Goal: Use online tool/utility: Utilize a website feature to perform a specific function

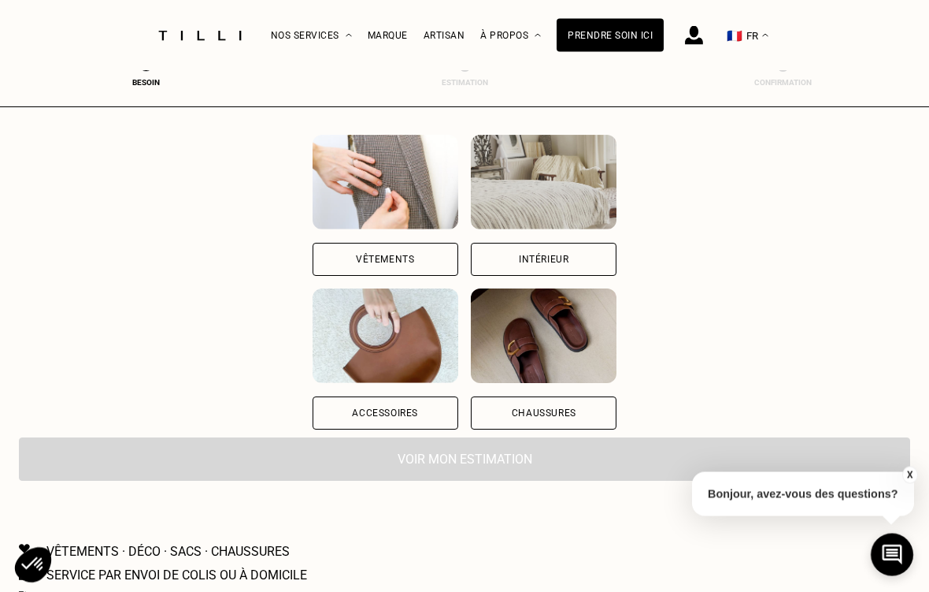
click at [396, 262] on div "Vêtements" at bounding box center [386, 259] width 146 height 33
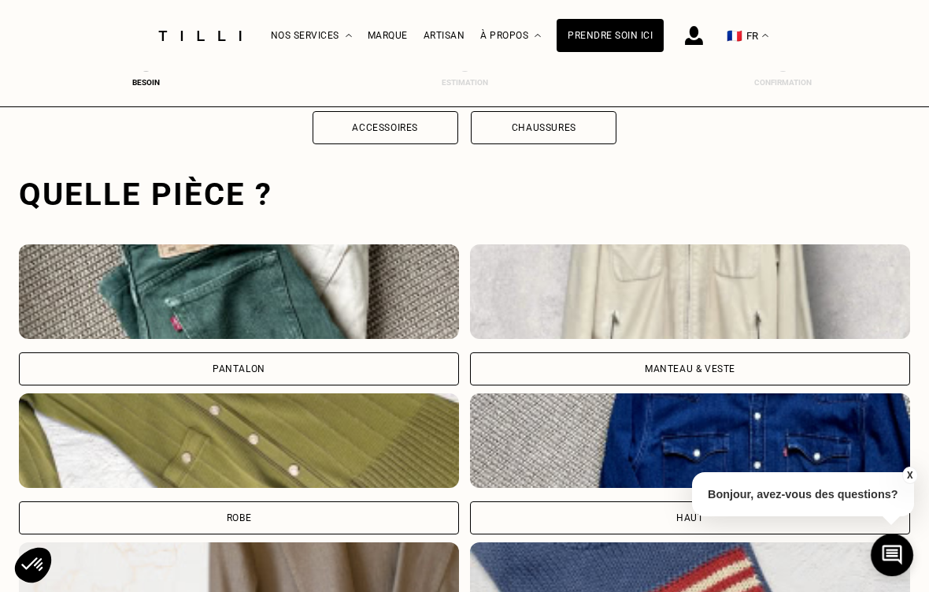
scroll to position [485, 0]
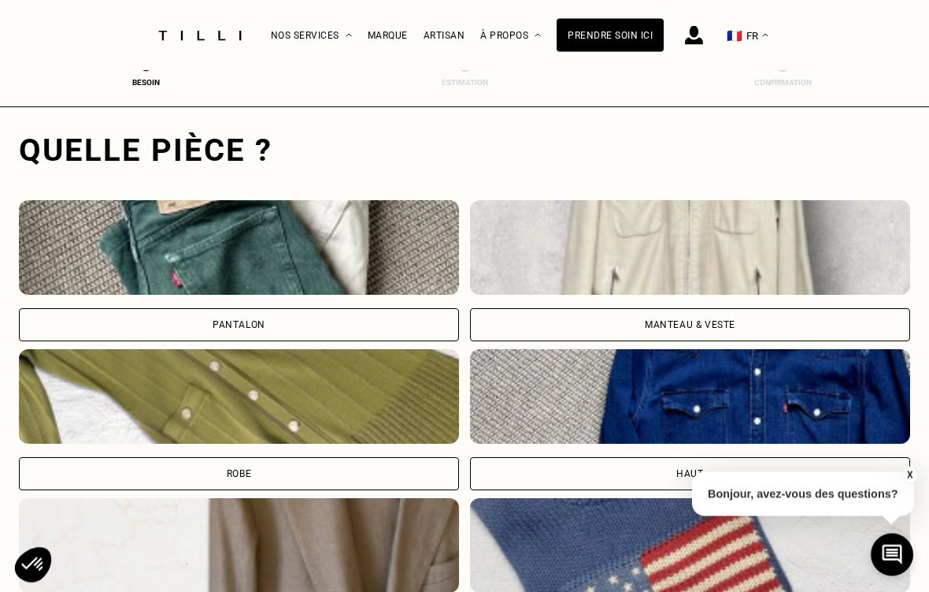
click at [328, 295] on img at bounding box center [239, 248] width 440 height 95
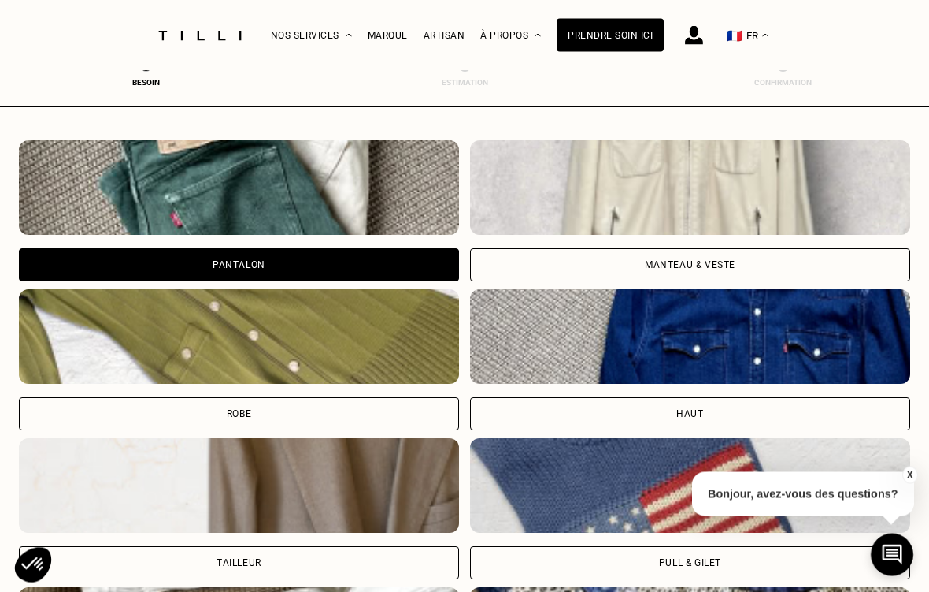
click at [385, 13] on div "Marque" at bounding box center [388, 36] width 40 height 70
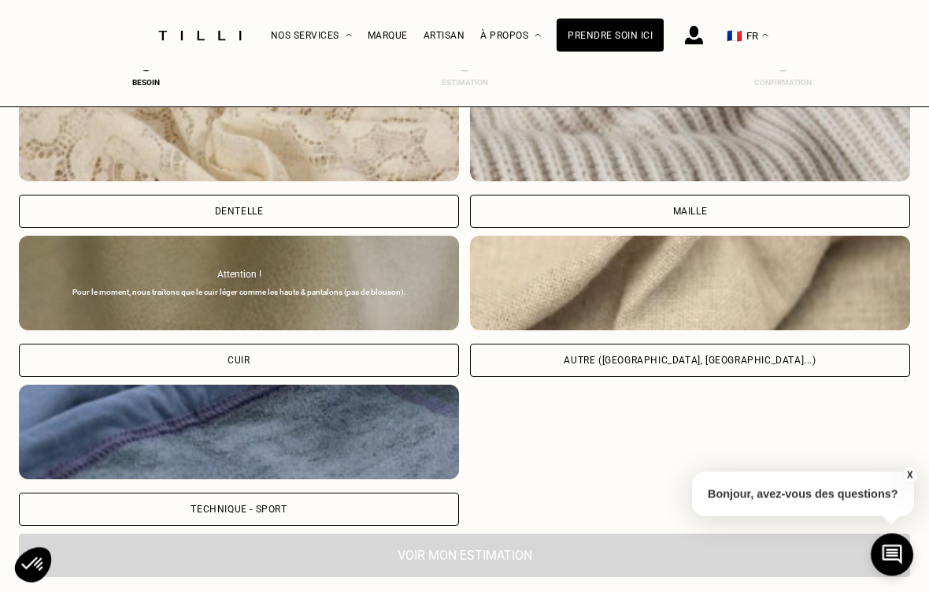
scroll to position [1794, 0]
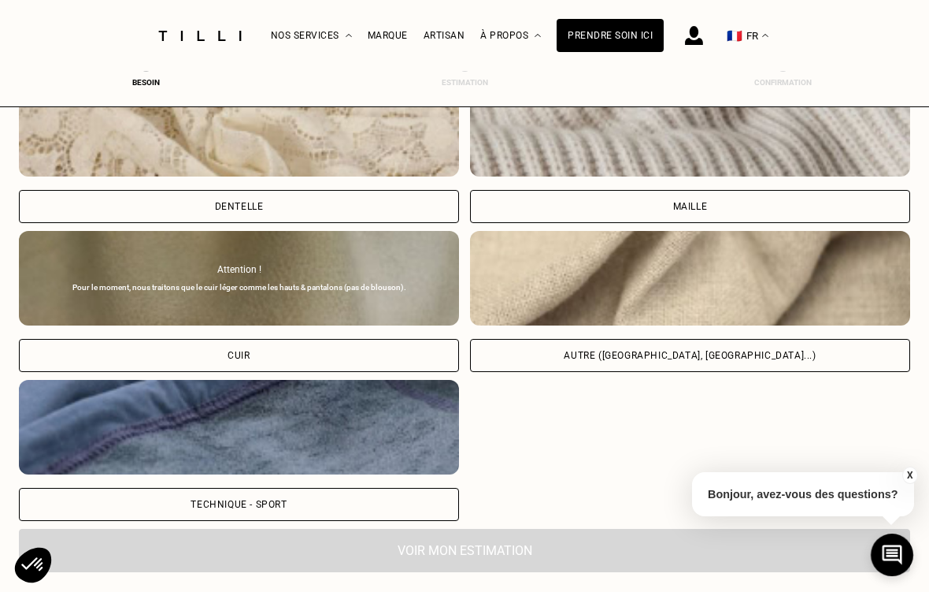
click at [747, 360] on div "Autre ([GEOGRAPHIC_DATA], [GEOGRAPHIC_DATA]...)" at bounding box center [690, 355] width 252 height 9
select select "FR"
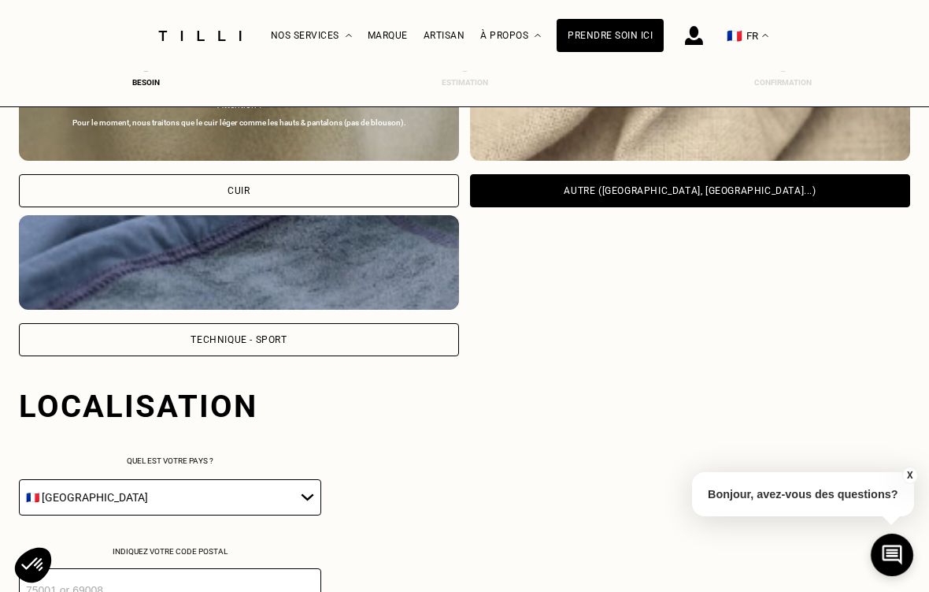
scroll to position [1962, 0]
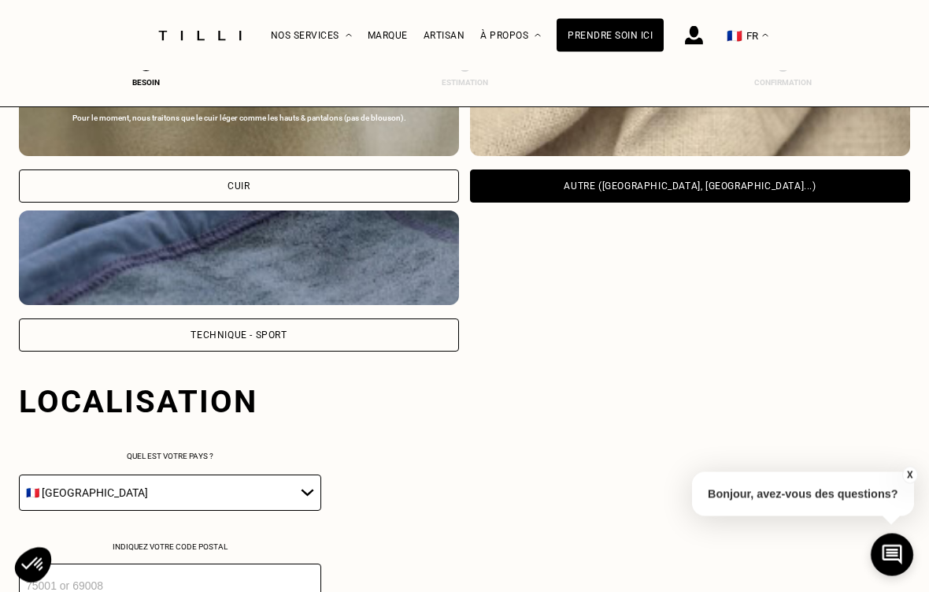
click at [381, 342] on div "Technique - Sport" at bounding box center [239, 335] width 440 height 33
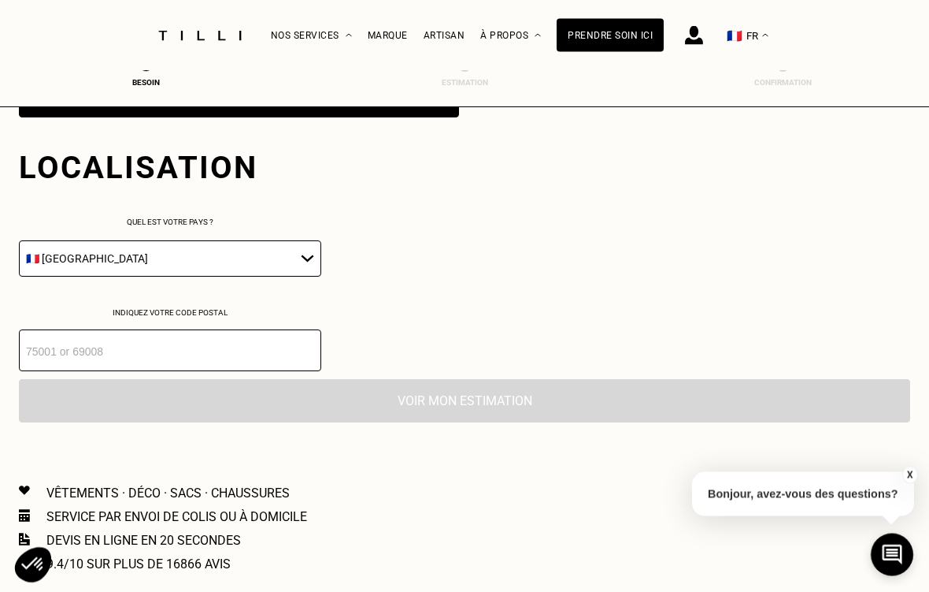
scroll to position [2217, 0]
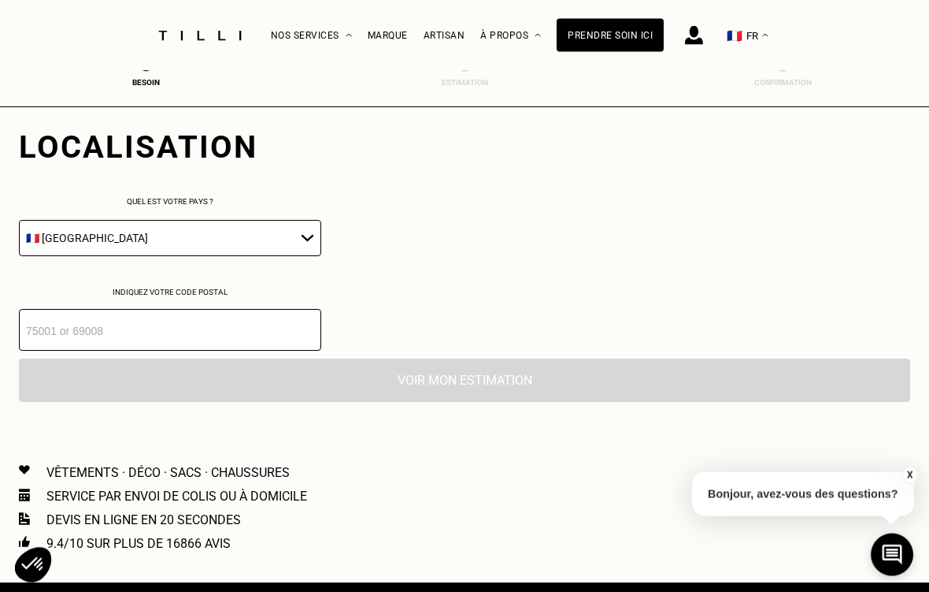
click at [254, 351] on input "number" at bounding box center [170, 331] width 302 height 42
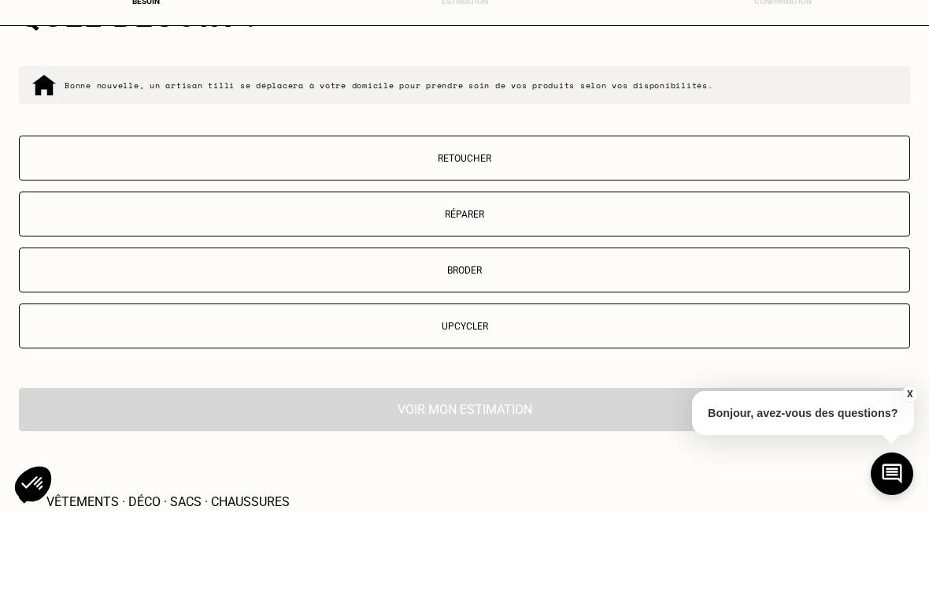
scroll to position [2521, 0]
type input "33270"
click at [552, 234] on p "Retoucher" at bounding box center [465, 239] width 874 height 11
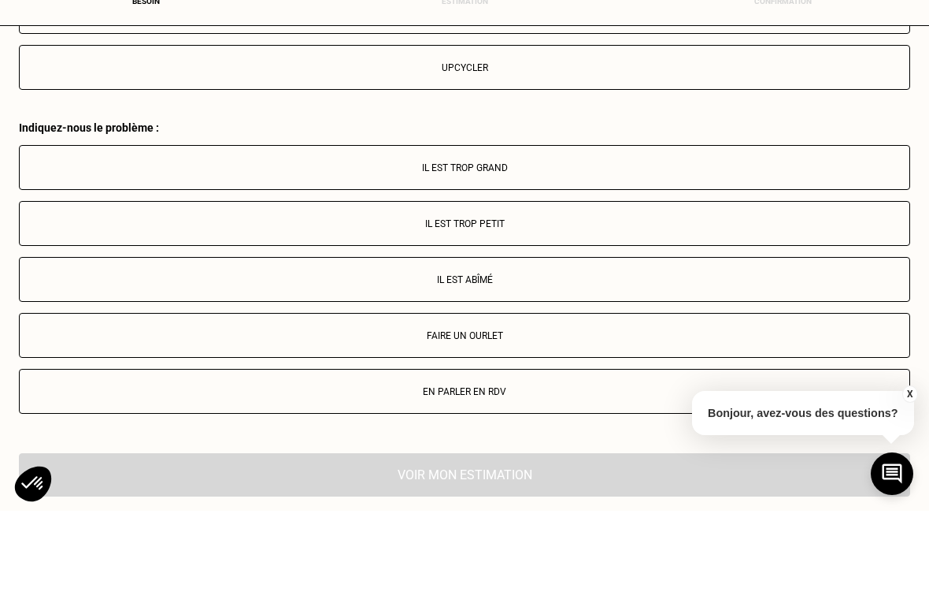
scroll to position [2897, 0]
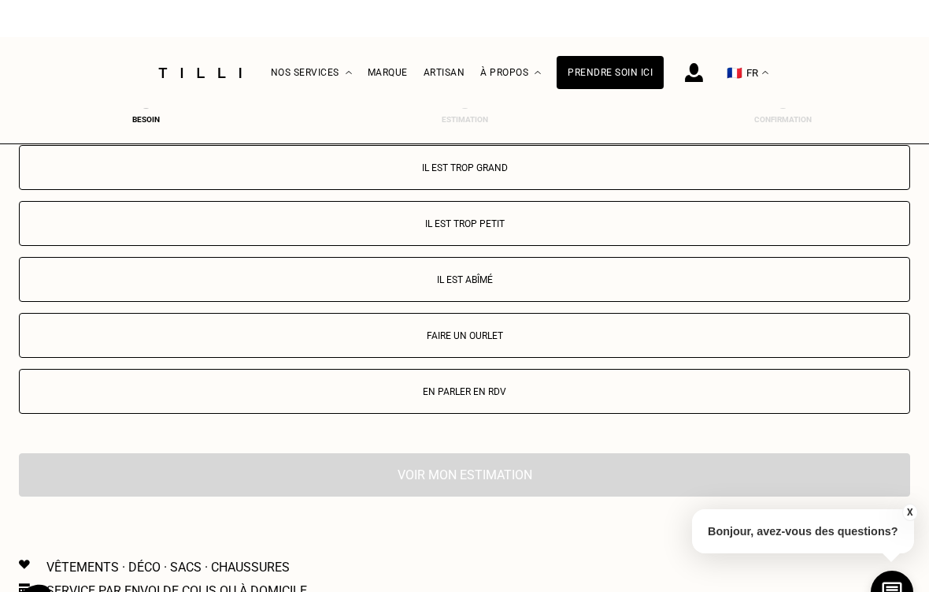
click at [568, 136] on p "Il est trop grand" at bounding box center [465, 130] width 874 height 11
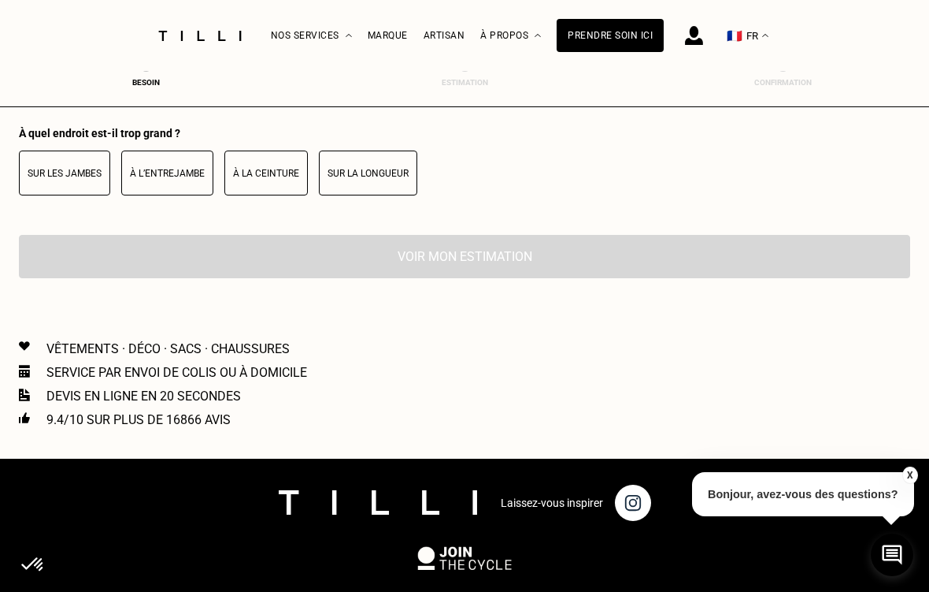
scroll to position [3221, 0]
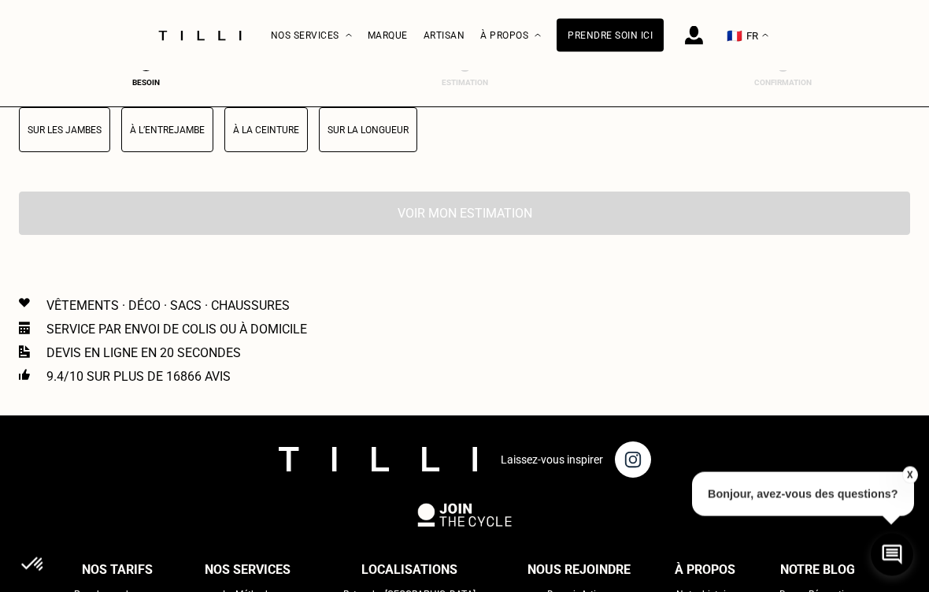
click at [66, 153] on button "Sur les jambes" at bounding box center [64, 130] width 91 height 45
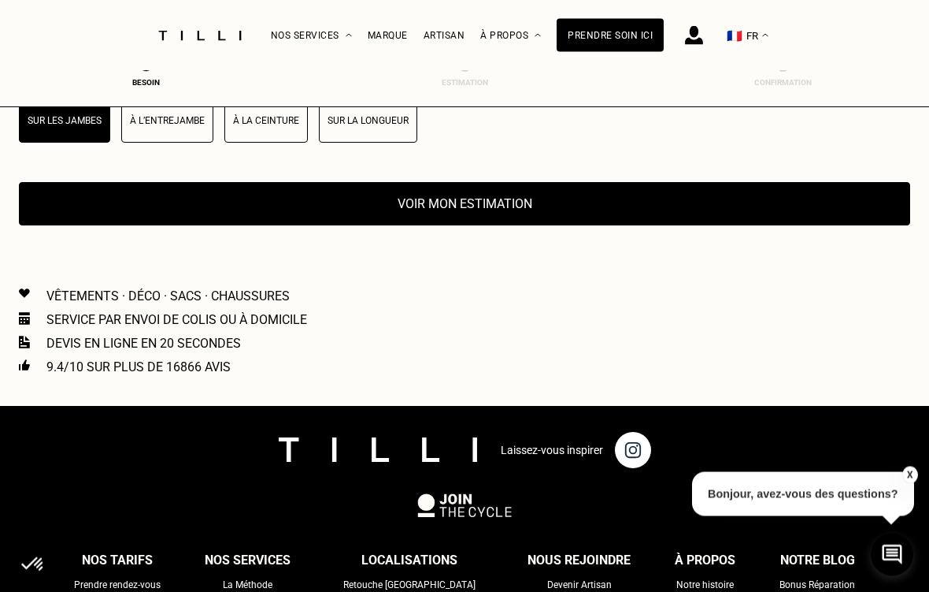
scroll to position [3250, 0]
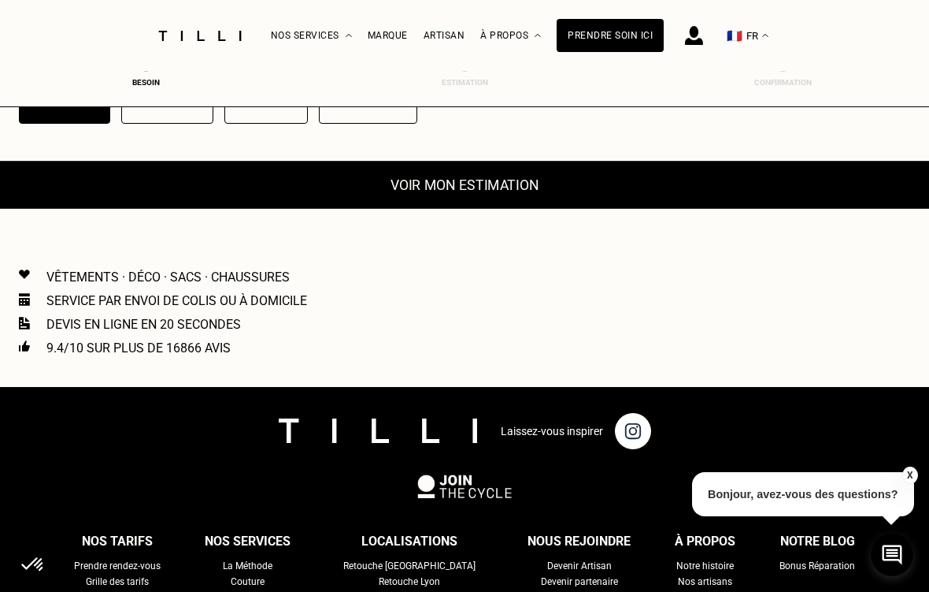
click at [600, 205] on button "Voir mon estimation" at bounding box center [464, 185] width 981 height 48
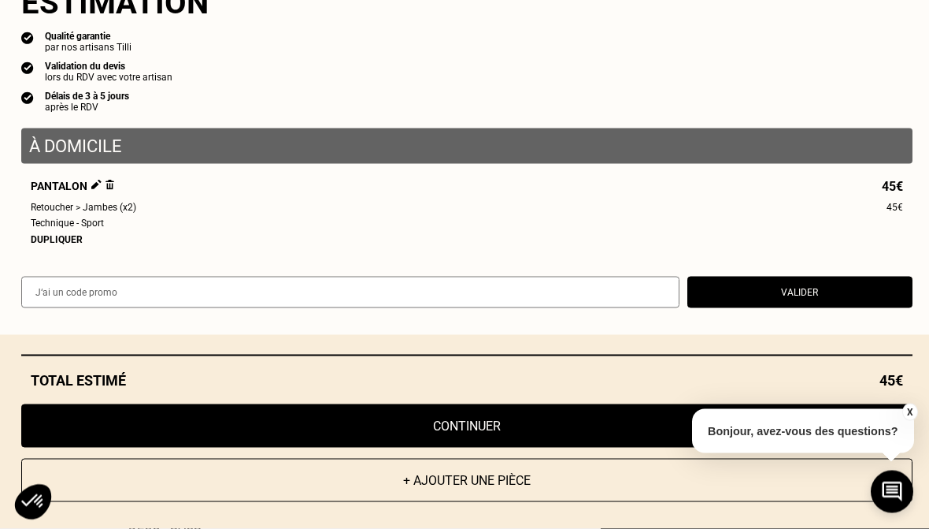
select select "FR"
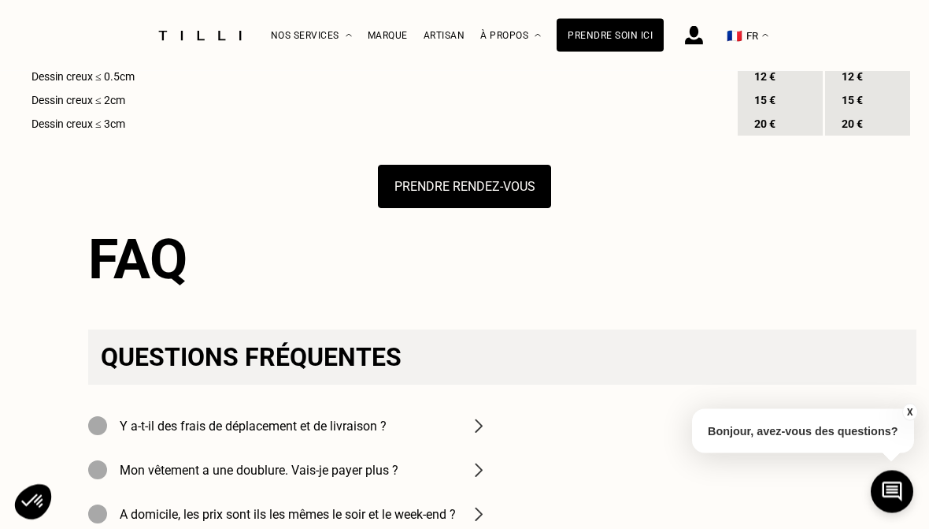
scroll to position [2132, 0]
